Goal: Information Seeking & Learning: Find specific fact

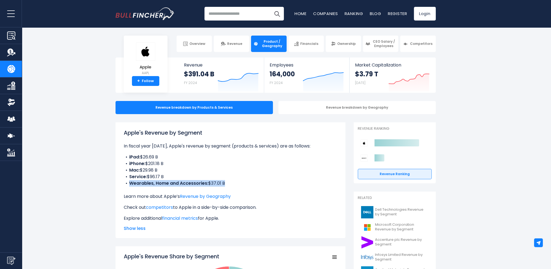
click at [227, 185] on li "Wearables, Home and Accessories: $37.01 B" at bounding box center [231, 183] width 214 height 7
drag, startPoint x: 136, startPoint y: 157, endPoint x: 158, endPoint y: 156, distance: 22.5
click at [158, 156] on li "iPad: $26.69 B" at bounding box center [231, 157] width 214 height 7
drag, startPoint x: 127, startPoint y: 164, endPoint x: 172, endPoint y: 162, distance: 45.2
click at [172, 162] on li "iPhone: $201.18 B" at bounding box center [231, 163] width 214 height 7
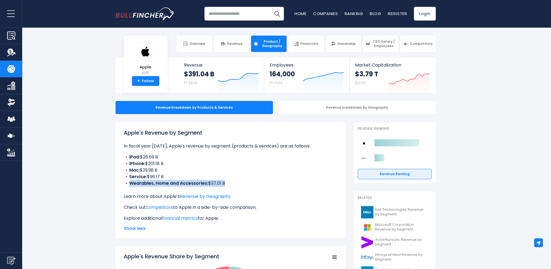
click at [172, 162] on li "iPhone: $201.18 B" at bounding box center [231, 163] width 214 height 7
drag, startPoint x: 143, startPoint y: 165, endPoint x: 166, endPoint y: 165, distance: 23.0
click at [166, 165] on li "iPhone: $201.18 B" at bounding box center [231, 163] width 214 height 7
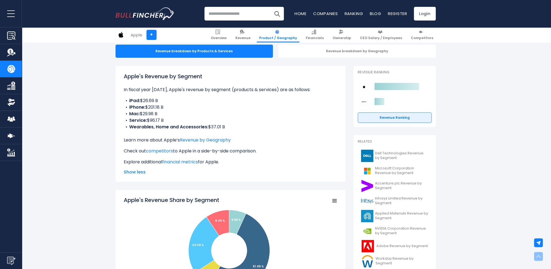
scroll to position [55, 0]
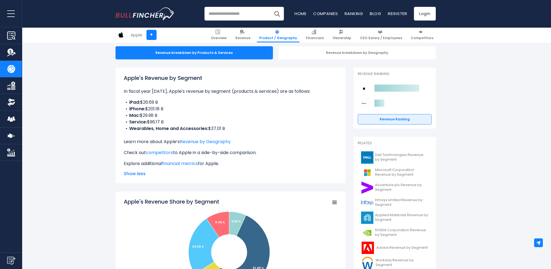
drag, startPoint x: 127, startPoint y: 116, endPoint x: 159, endPoint y: 113, distance: 32.7
click at [159, 113] on li "Mac: $29.98 B" at bounding box center [231, 115] width 214 height 7
drag, startPoint x: 123, startPoint y: 129, endPoint x: 229, endPoint y: 129, distance: 106.2
click at [229, 129] on div "Apple's Revenue by Segment In fiscal year [DATE], Apple's revenue by segment (p…" at bounding box center [231, 126] width 230 height 116
click at [290, 156] on div "Apple's Revenue by Segment In fiscal year [DATE], Apple's revenue by segment (p…" at bounding box center [231, 120] width 214 height 93
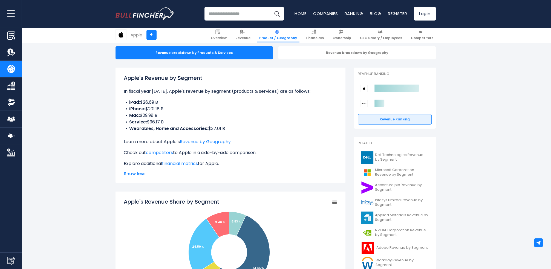
click at [260, 138] on div "Apple's Revenue by Segment In fiscal year [DATE], Apple's revenue by segment (p…" at bounding box center [231, 120] width 214 height 93
drag, startPoint x: 126, startPoint y: 108, endPoint x: 136, endPoint y: 105, distance: 10.5
click at [136, 105] on ul "iPad: $26.69 B iPhone: $201.18 B Mac: $29.98 B Service: $96.17 B Wearables, Hom…" at bounding box center [231, 115] width 214 height 33
click at [126, 106] on li "iPhone: $201.18 B" at bounding box center [231, 109] width 214 height 7
drag, startPoint x: 128, startPoint y: 102, endPoint x: 175, endPoint y: 100, distance: 46.6
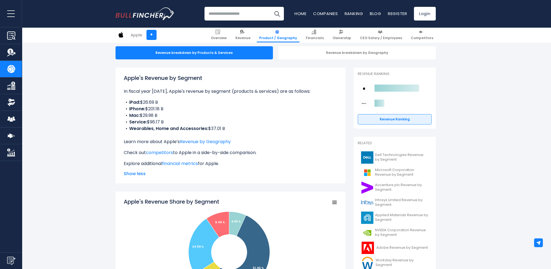
click at [175, 100] on li "iPad: $26.69 B" at bounding box center [231, 102] width 214 height 7
